Goal: Task Accomplishment & Management: Manage account settings

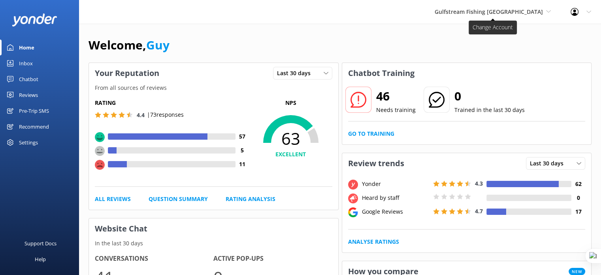
click at [497, 15] on span "Gulfstream Fishing [GEOGRAPHIC_DATA]" at bounding box center [489, 12] width 108 height 8
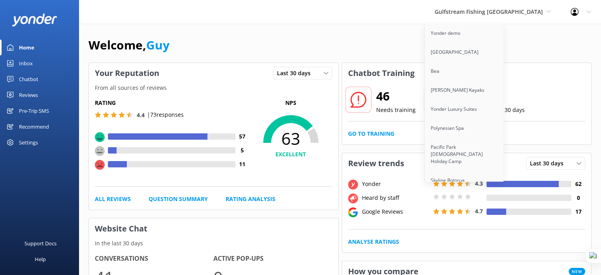
scroll to position [6288, 0]
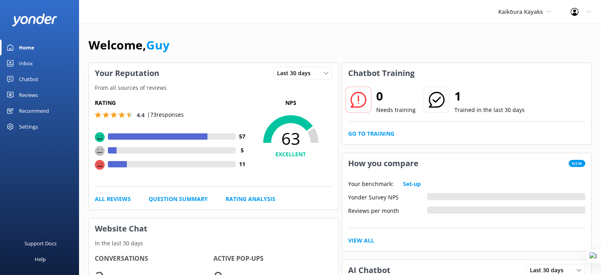
click at [30, 80] on div "Chatbot" at bounding box center [28, 79] width 19 height 16
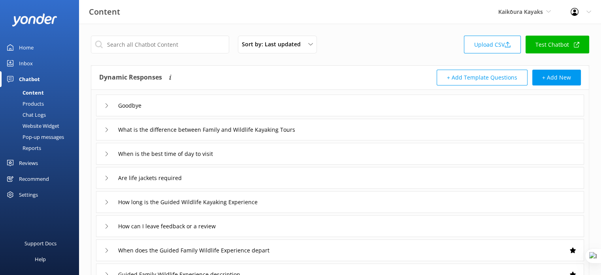
click at [232, 104] on div "Goodbye" at bounding box center [340, 105] width 488 height 22
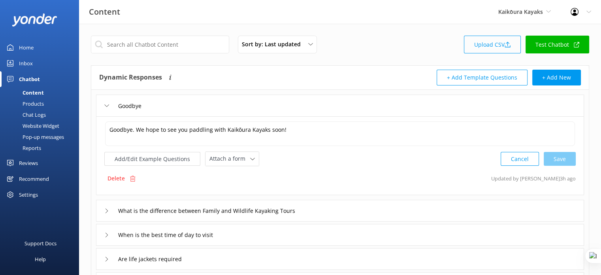
click at [493, 42] on link "Upload CSV" at bounding box center [492, 45] width 57 height 18
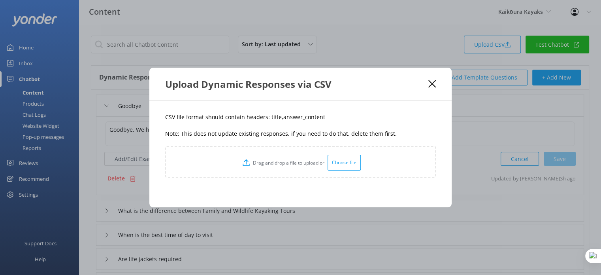
click at [341, 161] on div "Choose file" at bounding box center [344, 163] width 33 height 16
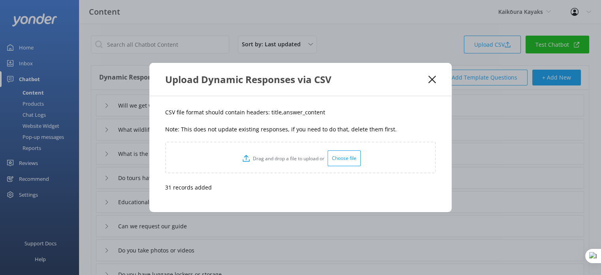
click at [436, 76] on div "Upload Dynamic Responses via CSV" at bounding box center [300, 79] width 302 height 33
click at [431, 76] on icon at bounding box center [433, 80] width 8 height 8
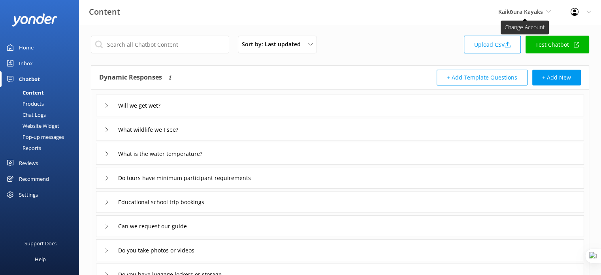
click at [530, 12] on span "Kaikōura Kayaks" at bounding box center [521, 12] width 45 height 8
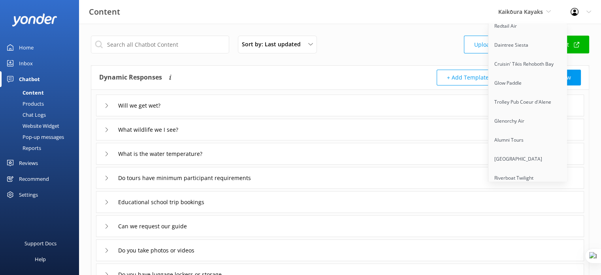
scroll to position [6307, 0]
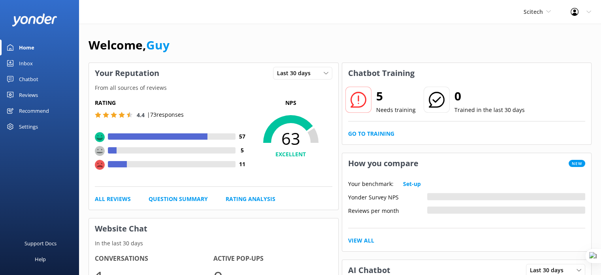
click at [33, 79] on div "Chatbot" at bounding box center [28, 79] width 19 height 16
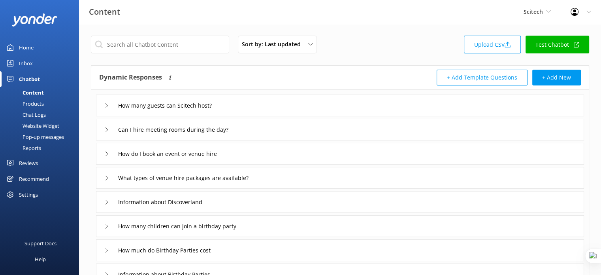
click at [35, 104] on div "Products" at bounding box center [24, 103] width 39 height 11
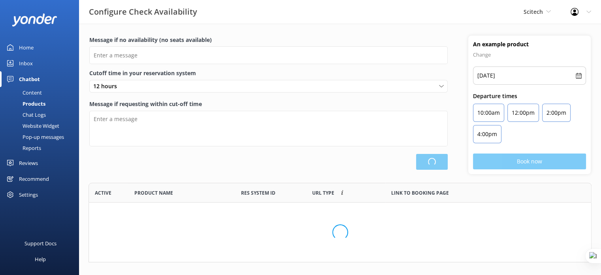
type input "There are no seats available, please check an alternative day"
type textarea "Our online booking system closes {hours} prior to departure. Please contact us …"
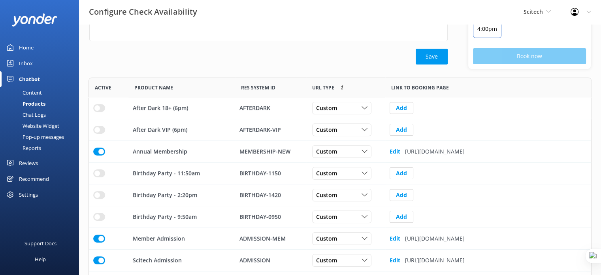
scroll to position [123, 0]
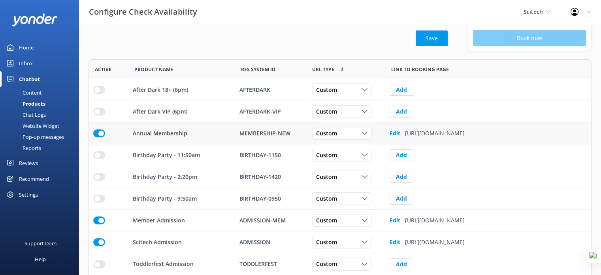
click at [97, 134] on input "row" at bounding box center [99, 133] width 12 height 8
click at [96, 218] on input "row" at bounding box center [99, 220] width 12 height 8
click at [96, 240] on input "row" at bounding box center [99, 242] width 12 height 8
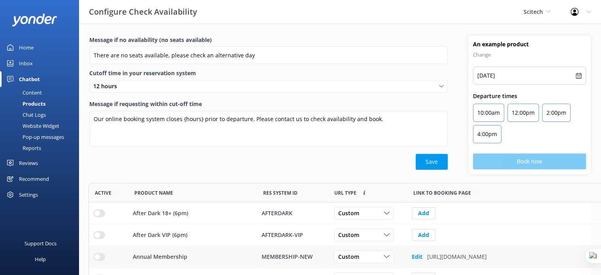
scroll to position [210, 497]
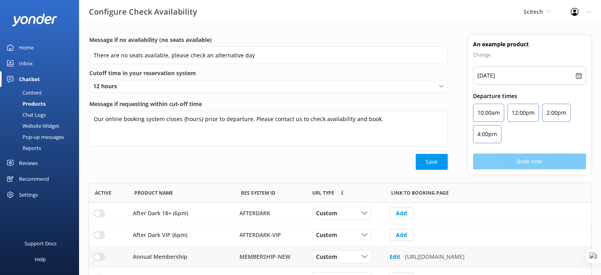
drag, startPoint x: 578, startPoint y: 0, endPoint x: 340, endPoint y: 153, distance: 283.5
click at [340, 153] on div "Message if no availability (no seats available) There are no seats available, p…" at bounding box center [268, 103] width 359 height 134
click at [38, 95] on div "Content" at bounding box center [23, 92] width 37 height 11
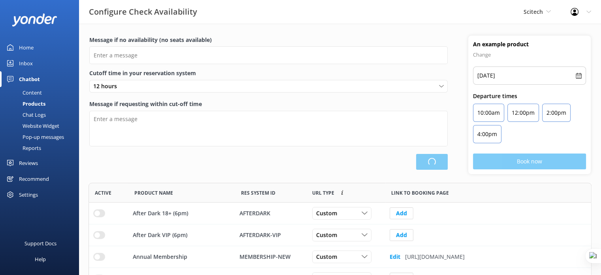
type input "There are no seats available, please check an alternative day"
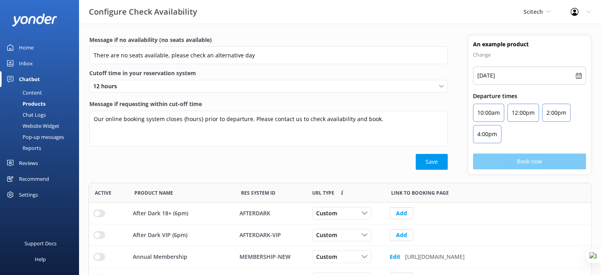
click at [43, 92] on link "Content" at bounding box center [42, 92] width 74 height 11
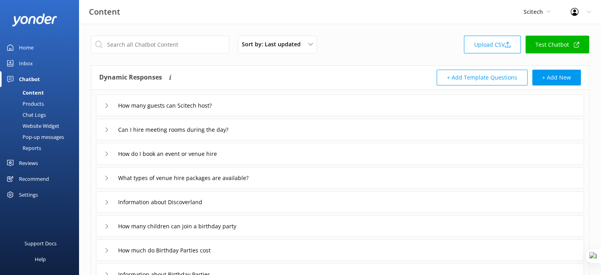
click at [558, 52] on link "Test Chatbot" at bounding box center [558, 45] width 64 height 18
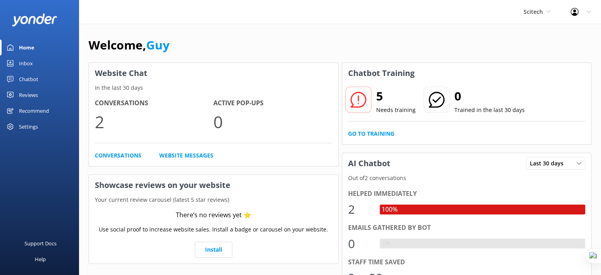
click at [530, 49] on div "Welcome, Guy" at bounding box center [340, 49] width 503 height 27
